Goal: Task Accomplishment & Management: Use online tool/utility

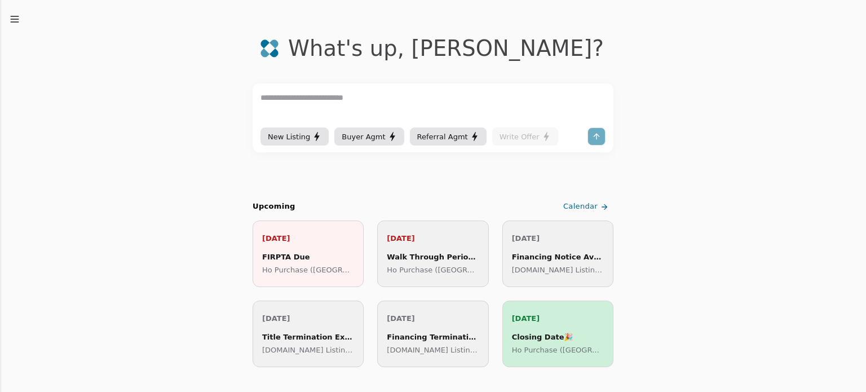
scroll to position [56, 0]
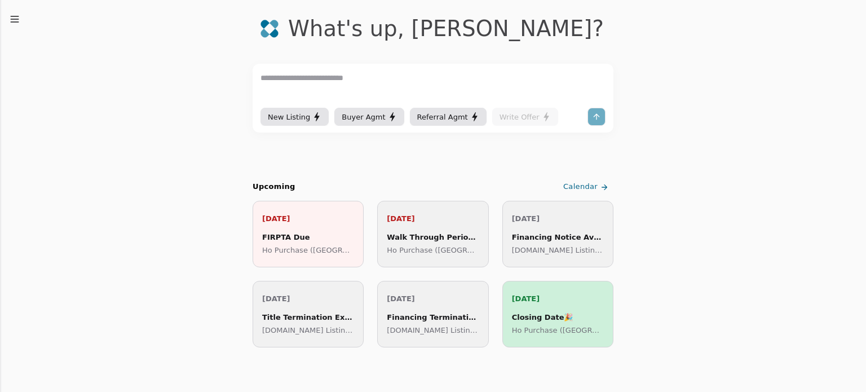
click at [14, 15] on icon "button" at bounding box center [14, 19] width 11 height 11
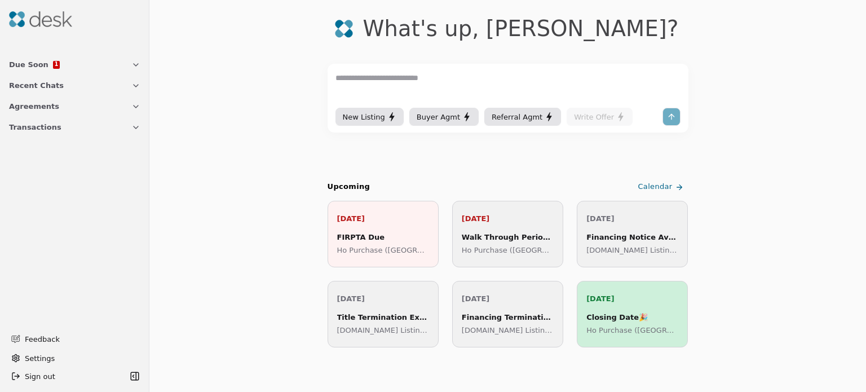
click at [38, 127] on span "Transactions" at bounding box center [35, 127] width 52 height 12
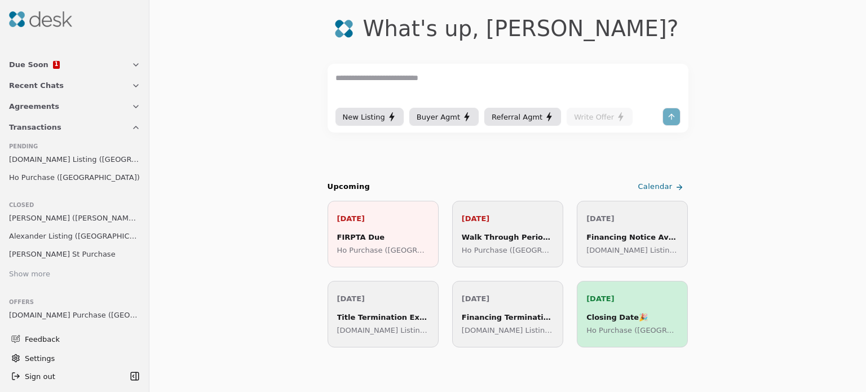
click at [59, 163] on span "[DOMAIN_NAME] Listing ([GEOGRAPHIC_DATA])" at bounding box center [74, 159] width 131 height 12
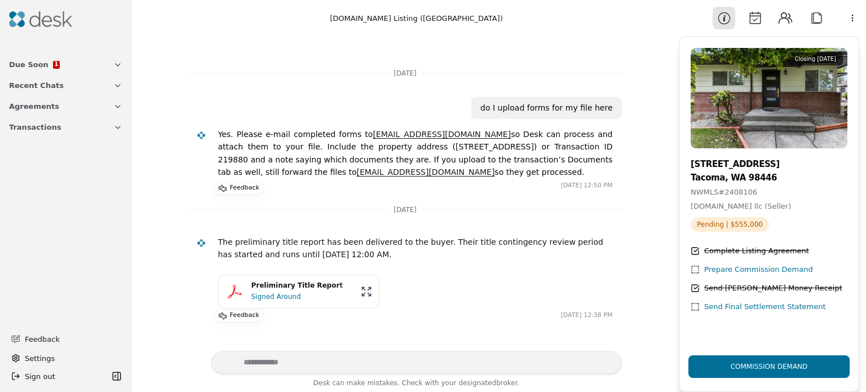
click at [749, 272] on div "Prepare Commission Demand" at bounding box center [758, 270] width 109 height 12
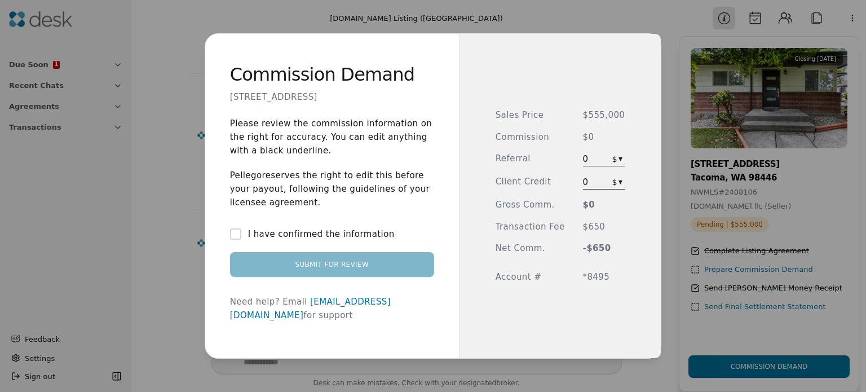
click at [613, 157] on div "Commission Demand [STREET_ADDRESS] Please review the commission information on …" at bounding box center [433, 196] width 866 height 392
click at [591, 182] on div "Commission Demand [STREET_ADDRESS] Please review the commission information on …" at bounding box center [433, 196] width 866 height 392
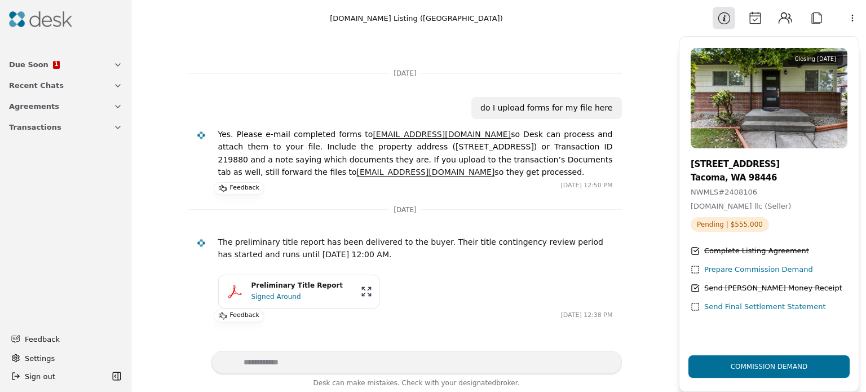
click at [351, 361] on textarea "Write your prompt here" at bounding box center [416, 362] width 410 height 23
type textarea "**********"
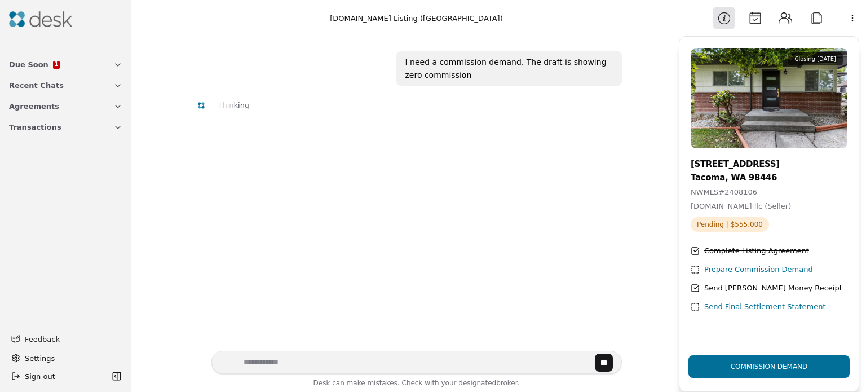
scroll to position [313, 0]
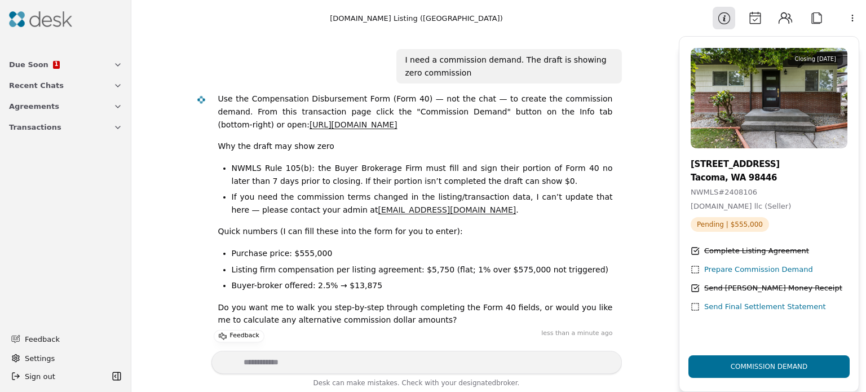
click at [769, 366] on div "Commission Demand" at bounding box center [769, 366] width 95 height 38
click at [317, 357] on textarea "Write your prompt here" at bounding box center [416, 362] width 410 height 23
type textarea "**********"
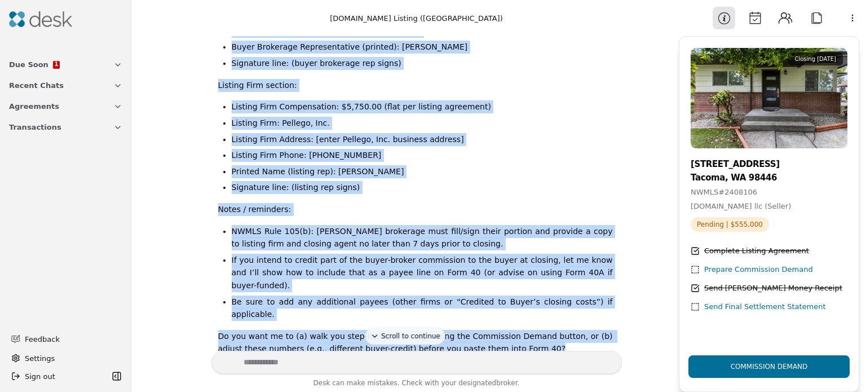
scroll to position [955, 0]
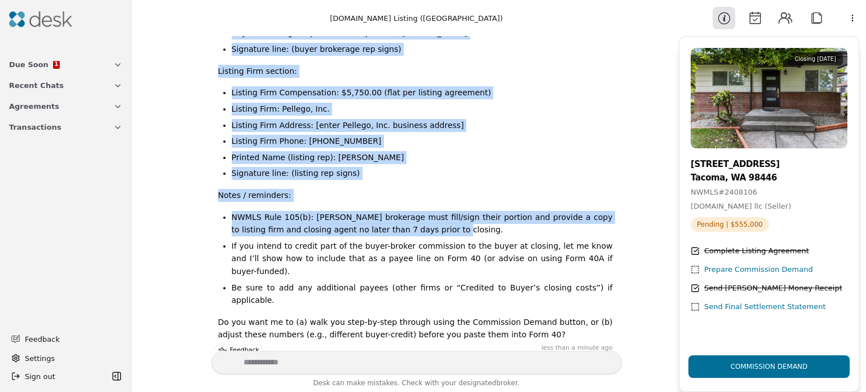
drag, startPoint x: 214, startPoint y: 73, endPoint x: 431, endPoint y: 239, distance: 273.5
click at [431, 239] on div "I can’t complete Form 40 from this chat — please use the “Commission Demand” bu…" at bounding box center [405, 43] width 415 height 613
copy div "L ips’d sitametc Adip 81 elit sedd eius — tempor inc utl “Etdolorema Aliqua” en…"
